Goal: Transaction & Acquisition: Book appointment/travel/reservation

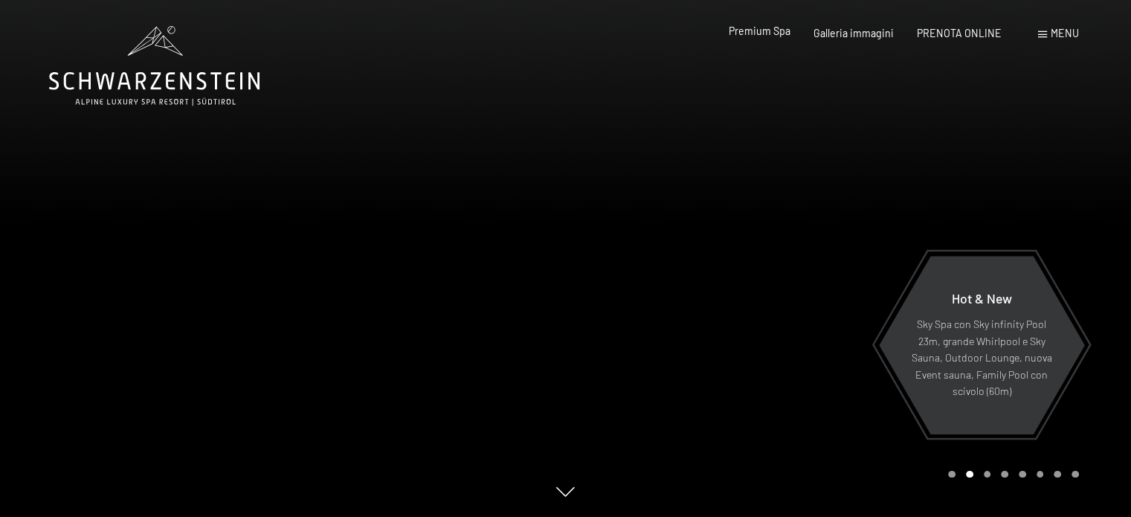
click at [773, 35] on span "Premium Spa" at bounding box center [760, 31] width 62 height 13
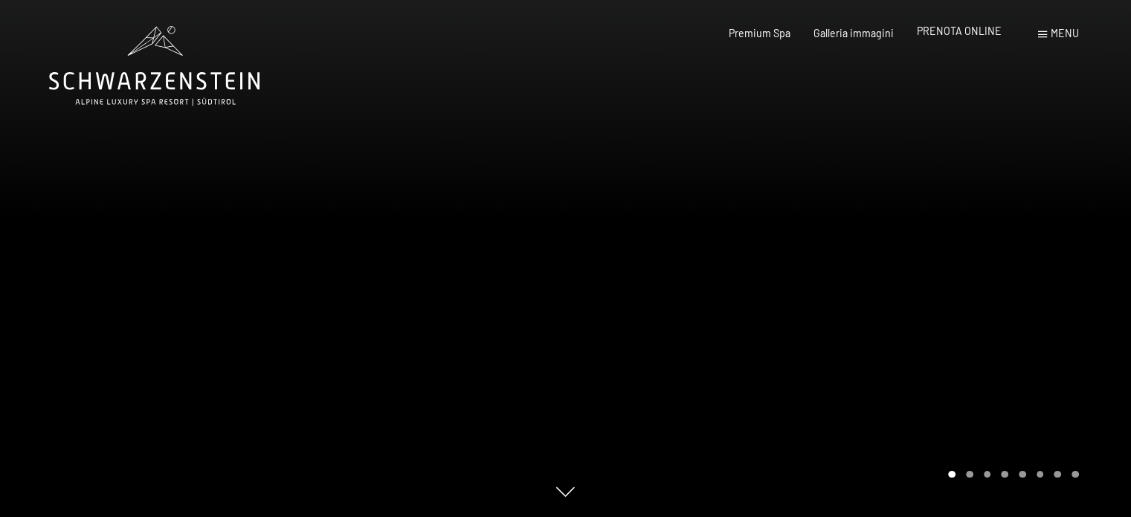
click at [971, 32] on span "PRENOTA ONLINE" at bounding box center [959, 31] width 85 height 13
click at [976, 34] on span "PRENOTA ONLINE" at bounding box center [959, 31] width 85 height 13
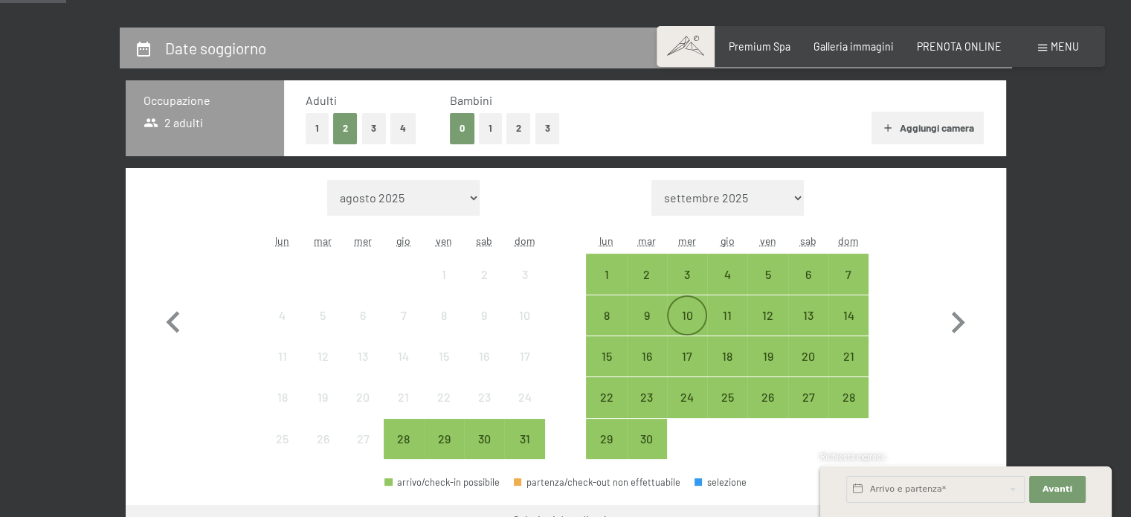
scroll to position [297, 0]
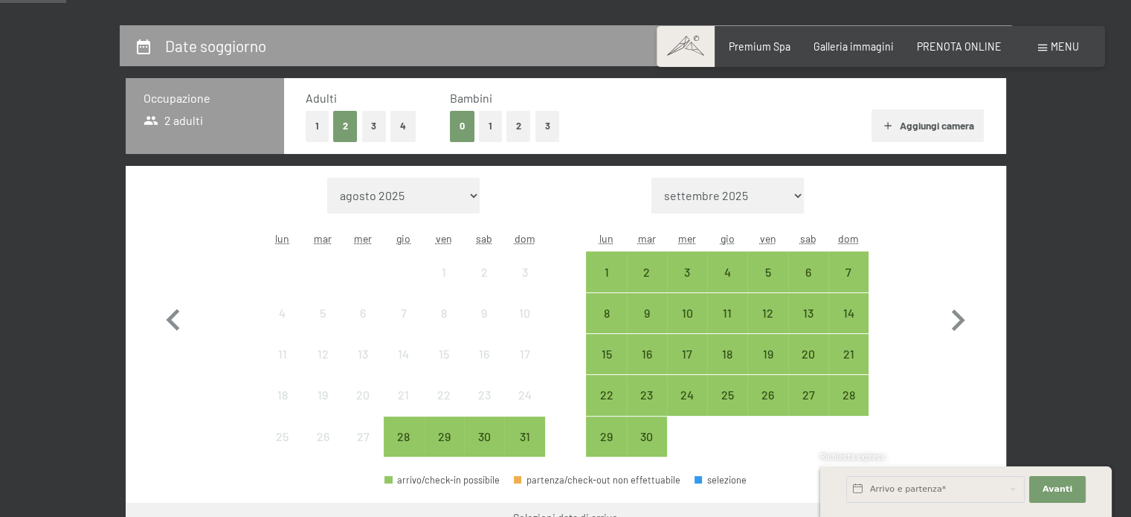
click at [402, 127] on button "4" at bounding box center [402, 126] width 25 height 30
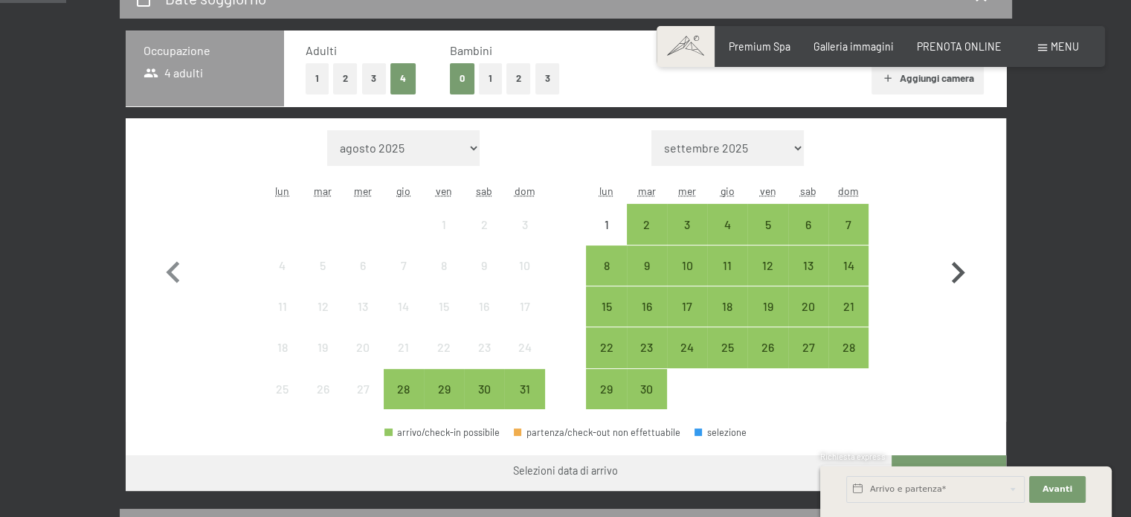
scroll to position [372, 0]
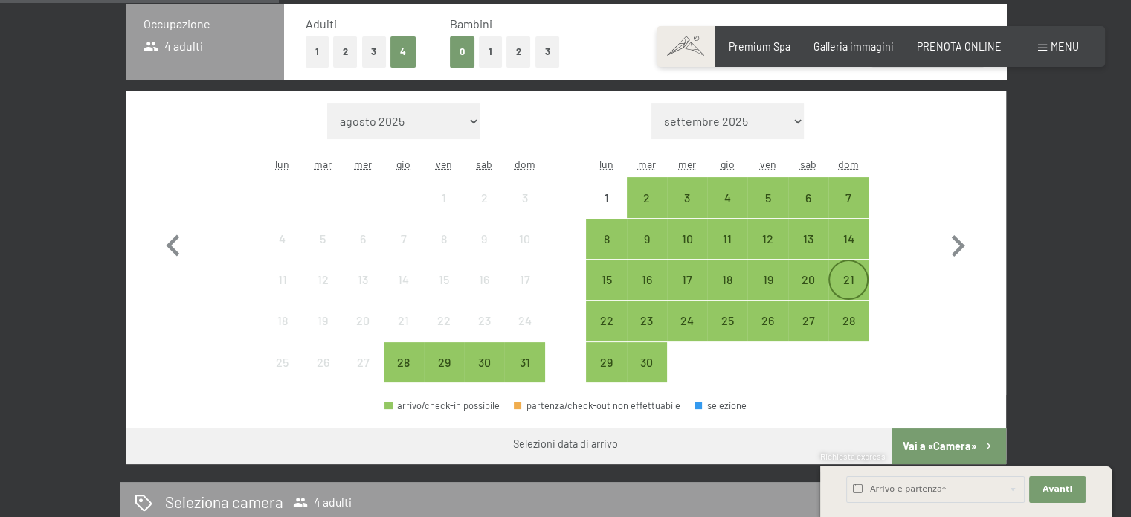
click at [848, 276] on div "21" at bounding box center [848, 292] width 37 height 37
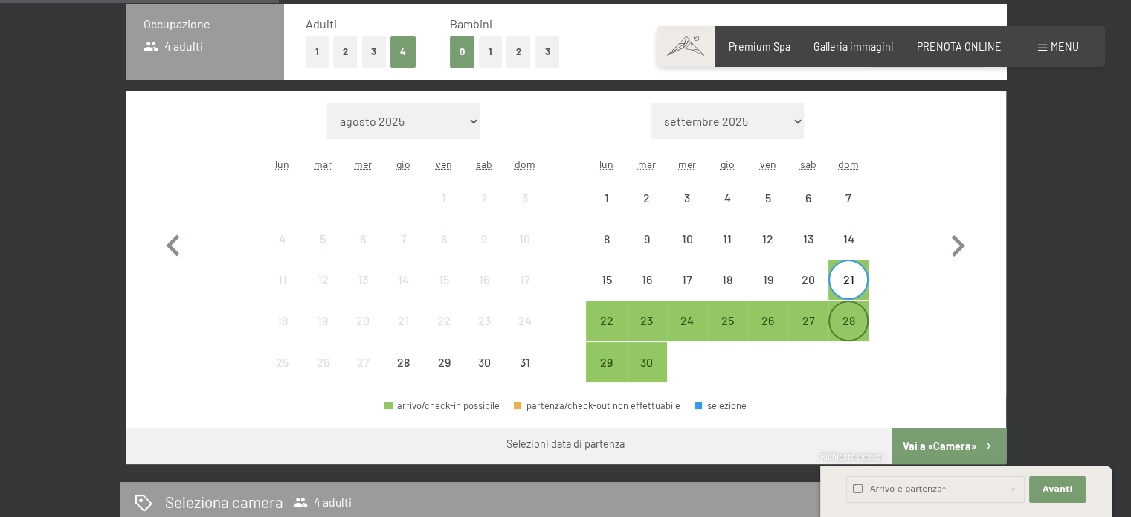
click at [856, 328] on div "28" at bounding box center [848, 333] width 37 height 37
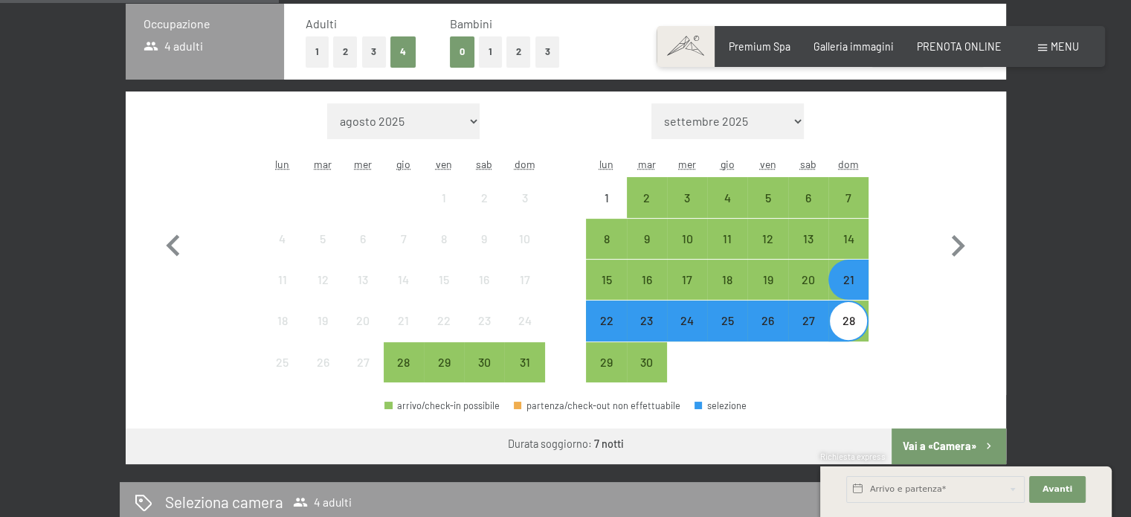
click at [928, 442] on button "Vai a «Camera»" at bounding box center [949, 446] width 114 height 36
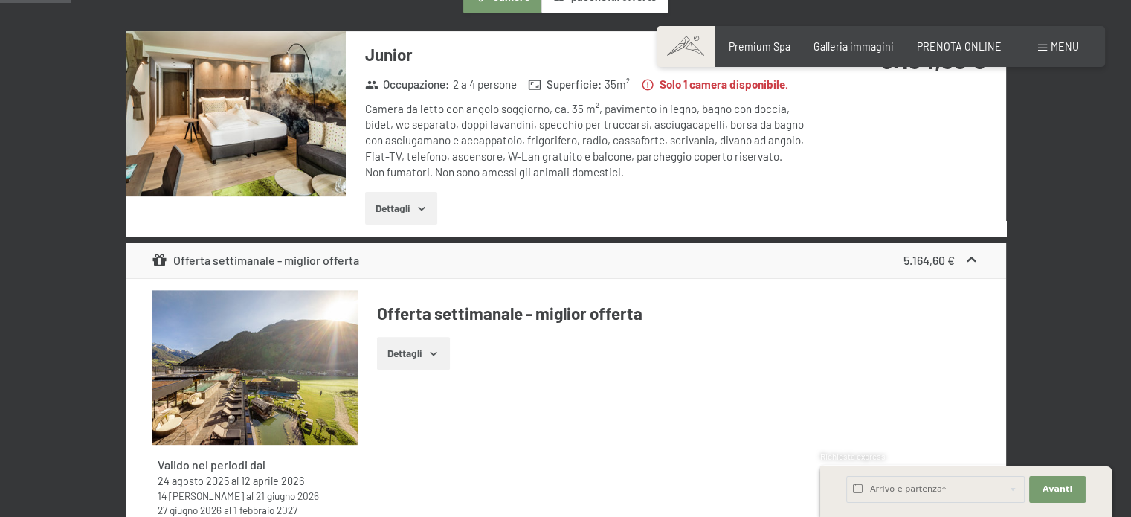
scroll to position [545, 0]
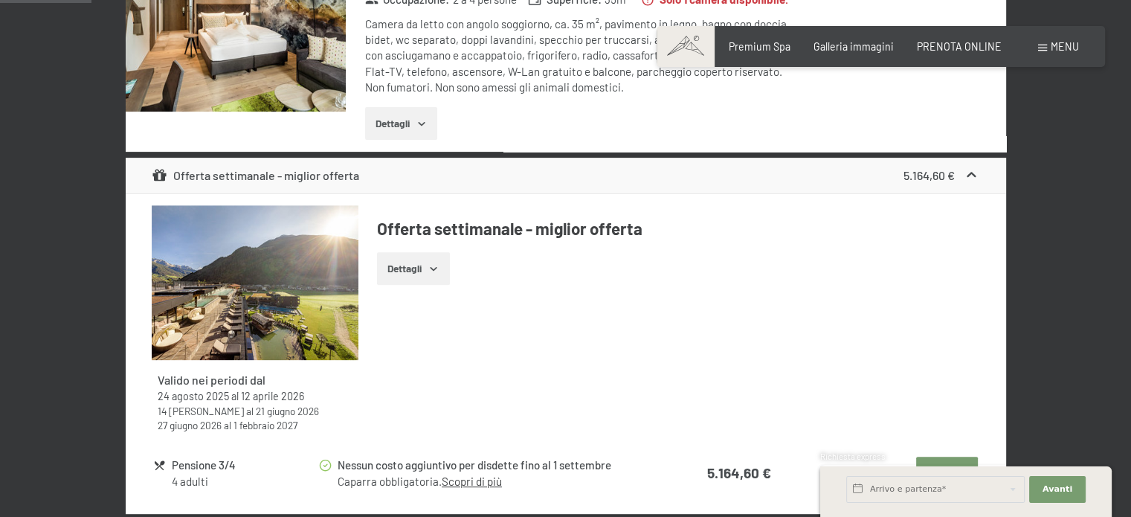
click at [393, 124] on button "Dettagli" at bounding box center [401, 123] width 72 height 33
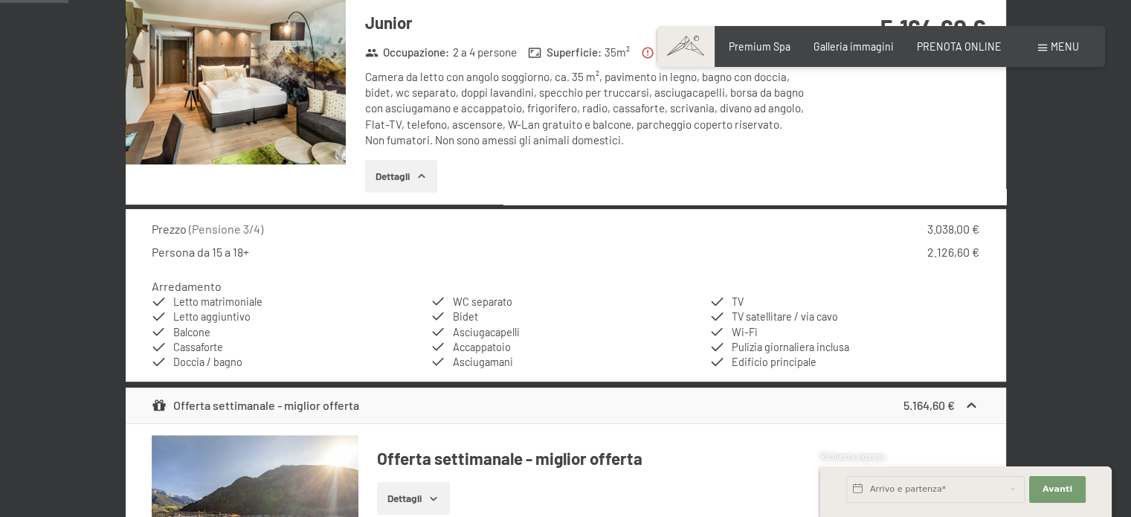
scroll to position [322, 0]
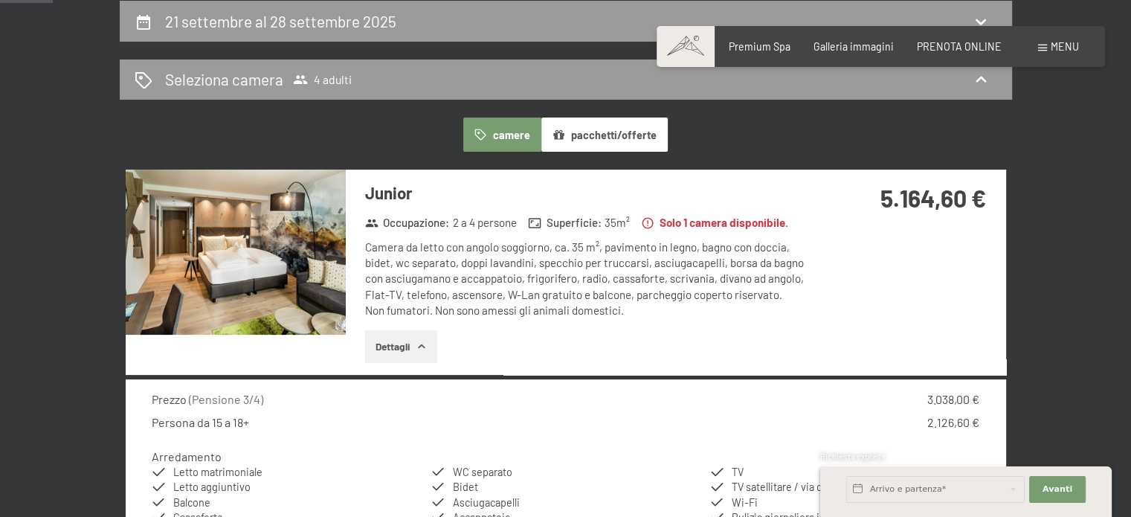
click at [634, 141] on button "pacchetti/offerte" at bounding box center [604, 134] width 126 height 34
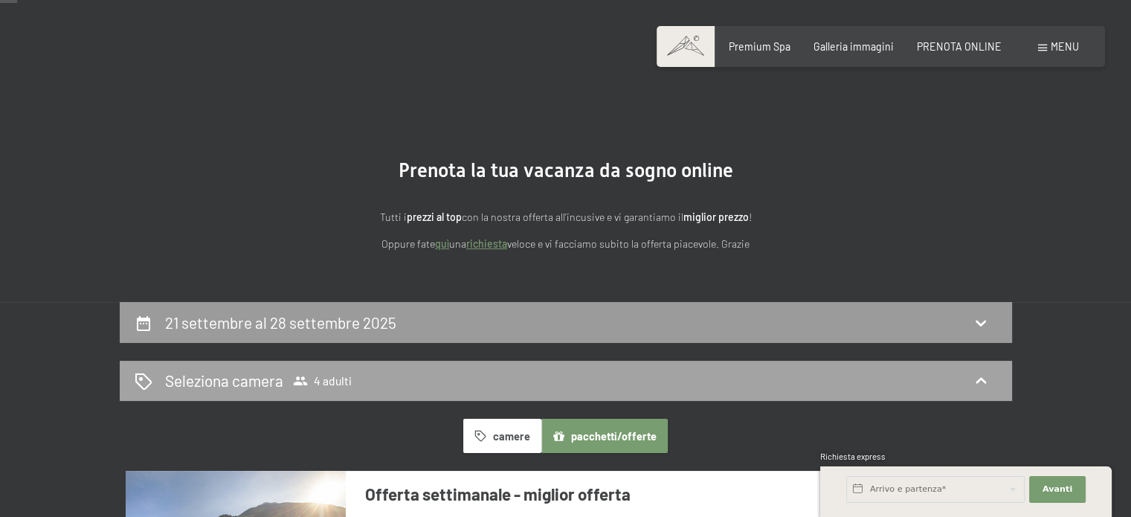
scroll to position [0, 0]
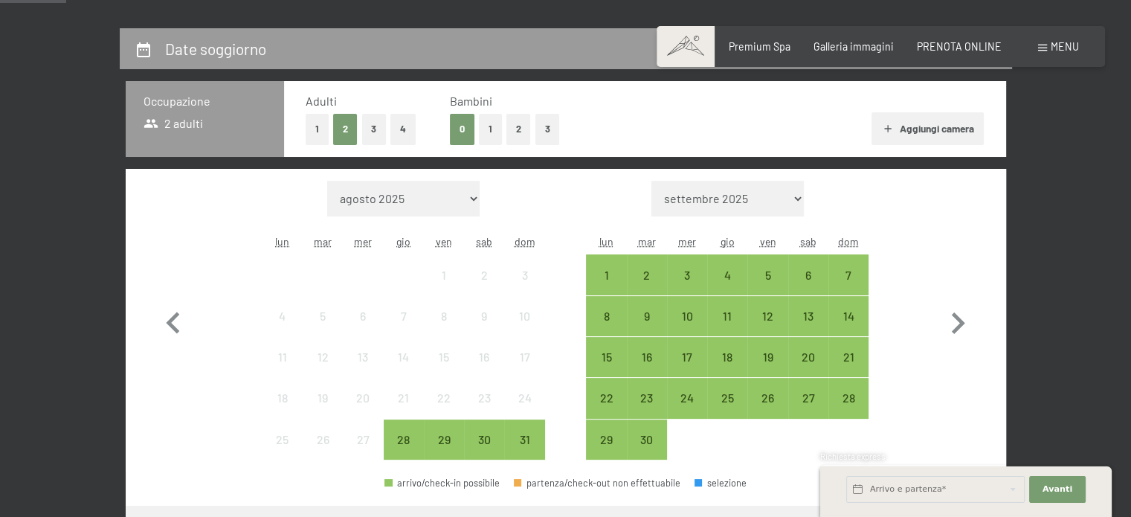
scroll to position [297, 0]
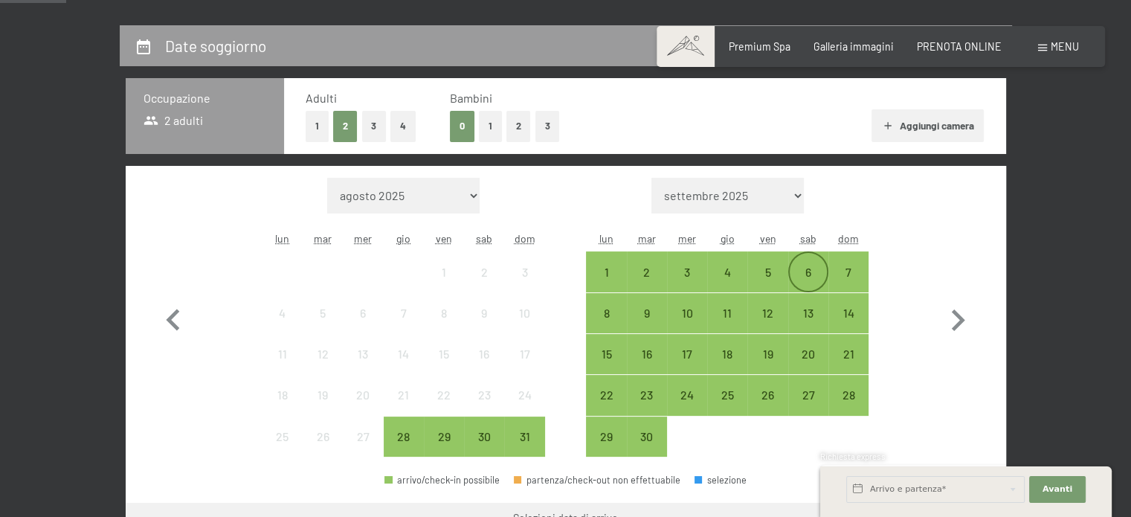
click at [804, 273] on div "6" at bounding box center [808, 284] width 37 height 37
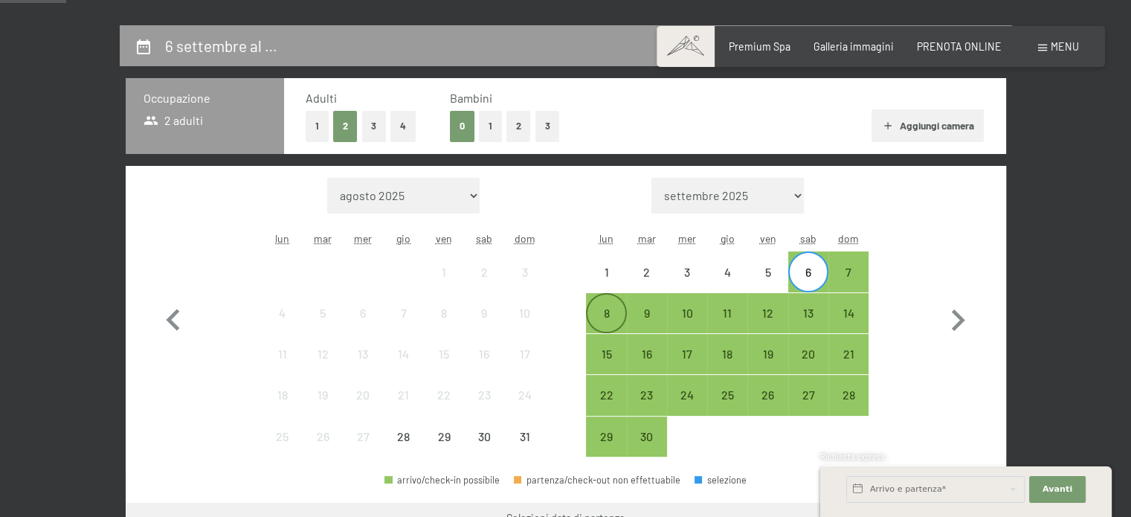
click at [596, 314] on div "8" at bounding box center [605, 325] width 37 height 37
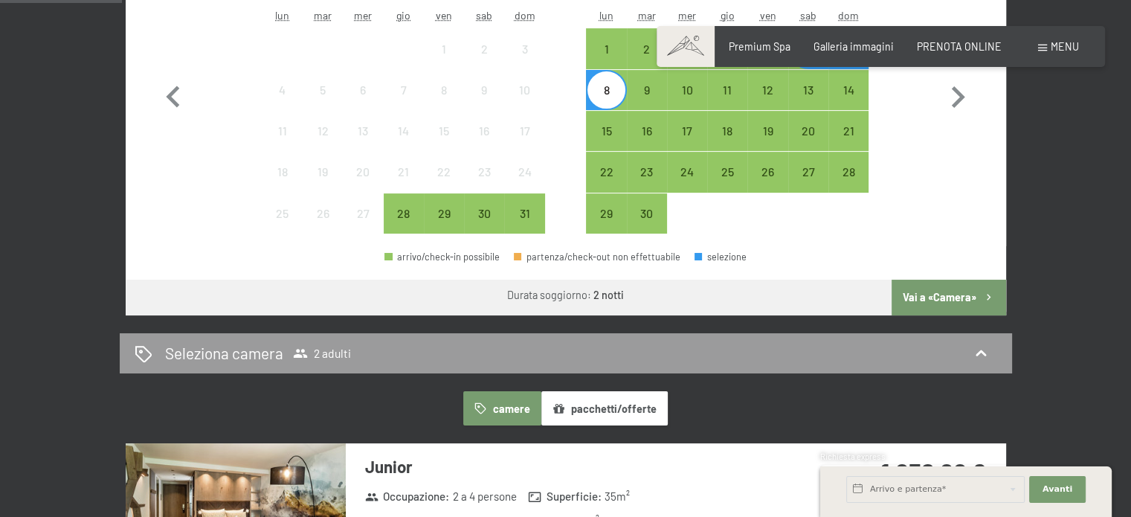
click at [949, 300] on button "Vai a «Camera»" at bounding box center [949, 298] width 114 height 36
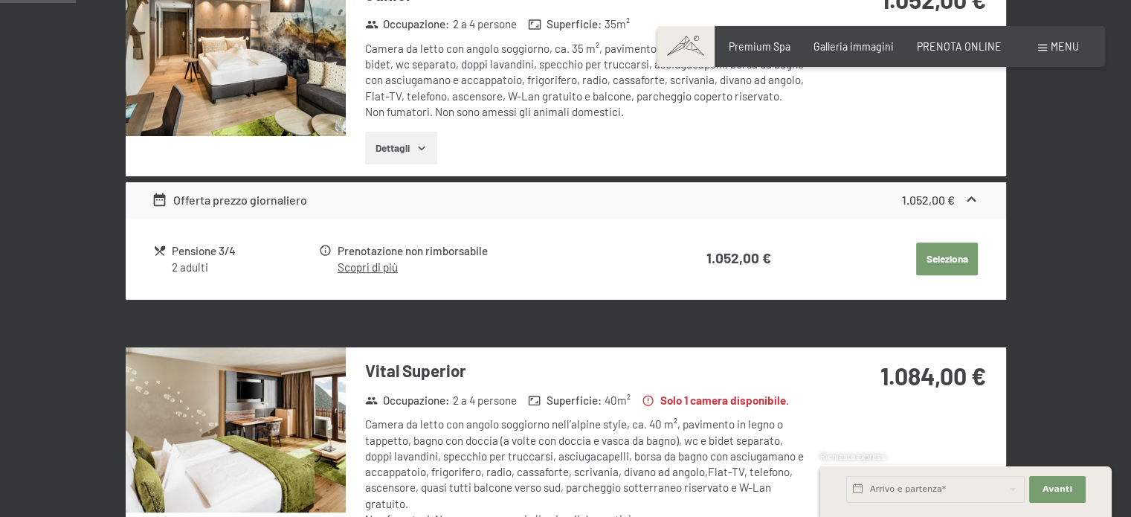
scroll to position [322, 0]
